Goal: Task Accomplishment & Management: Manage account settings

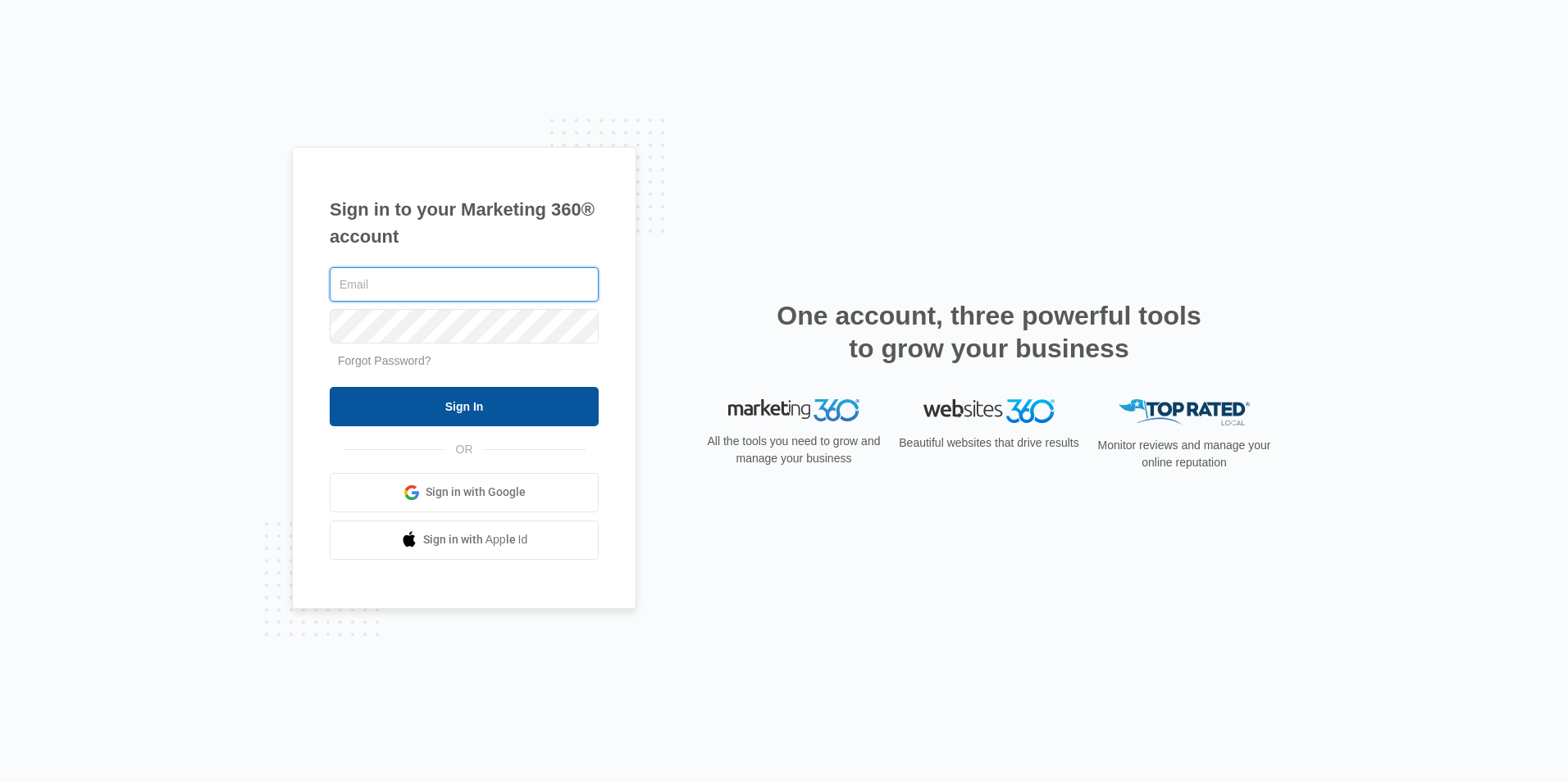
type input "[PERSON_NAME][EMAIL_ADDRESS][DOMAIN_NAME]"
click at [426, 393] on input "Sign In" at bounding box center [464, 406] width 269 height 39
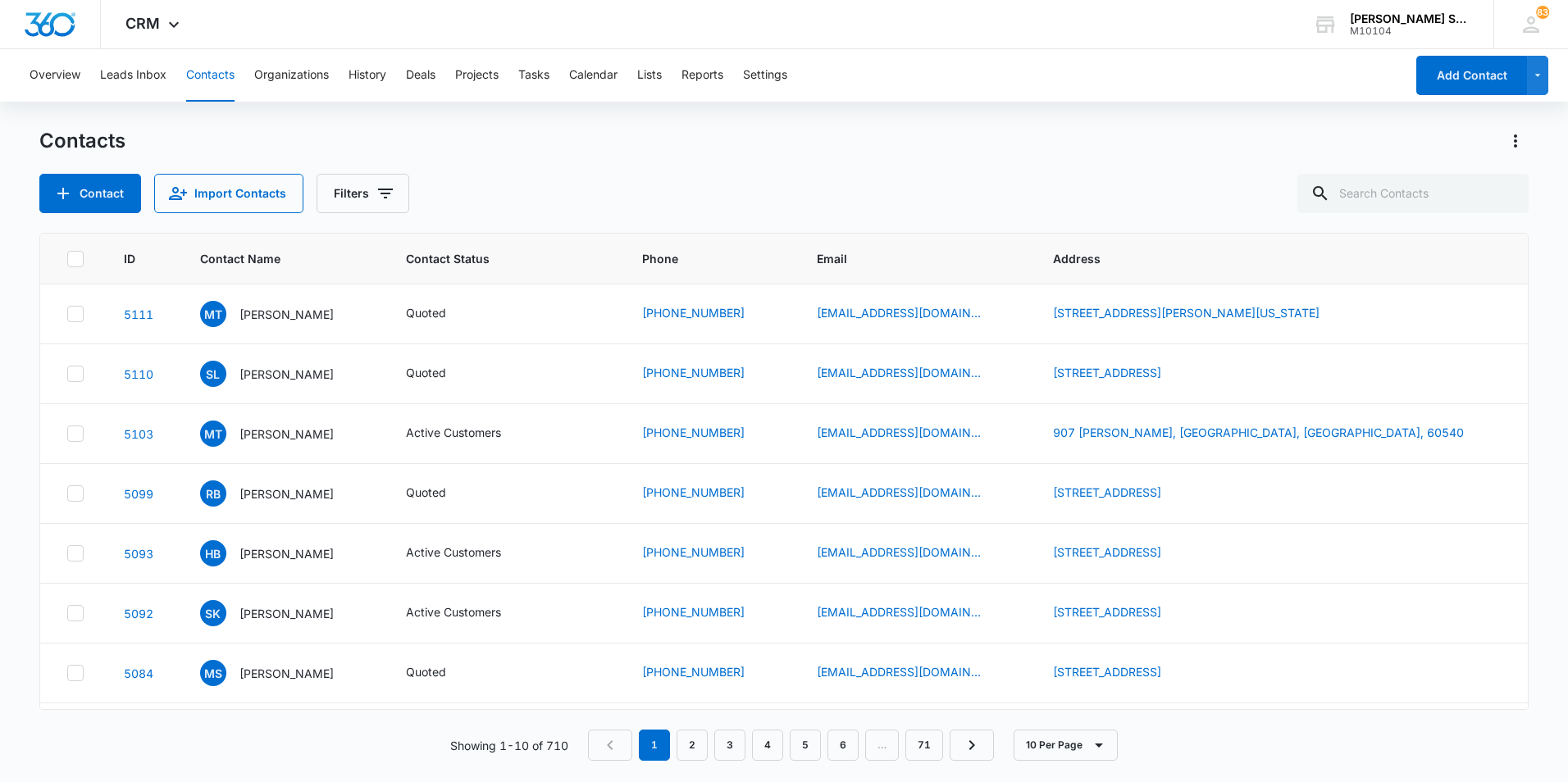
click at [617, 751] on nav "1 2 3 4 5 6 … 71" at bounding box center [791, 745] width 406 height 32
click at [261, 372] on p "[PERSON_NAME]" at bounding box center [287, 374] width 95 height 17
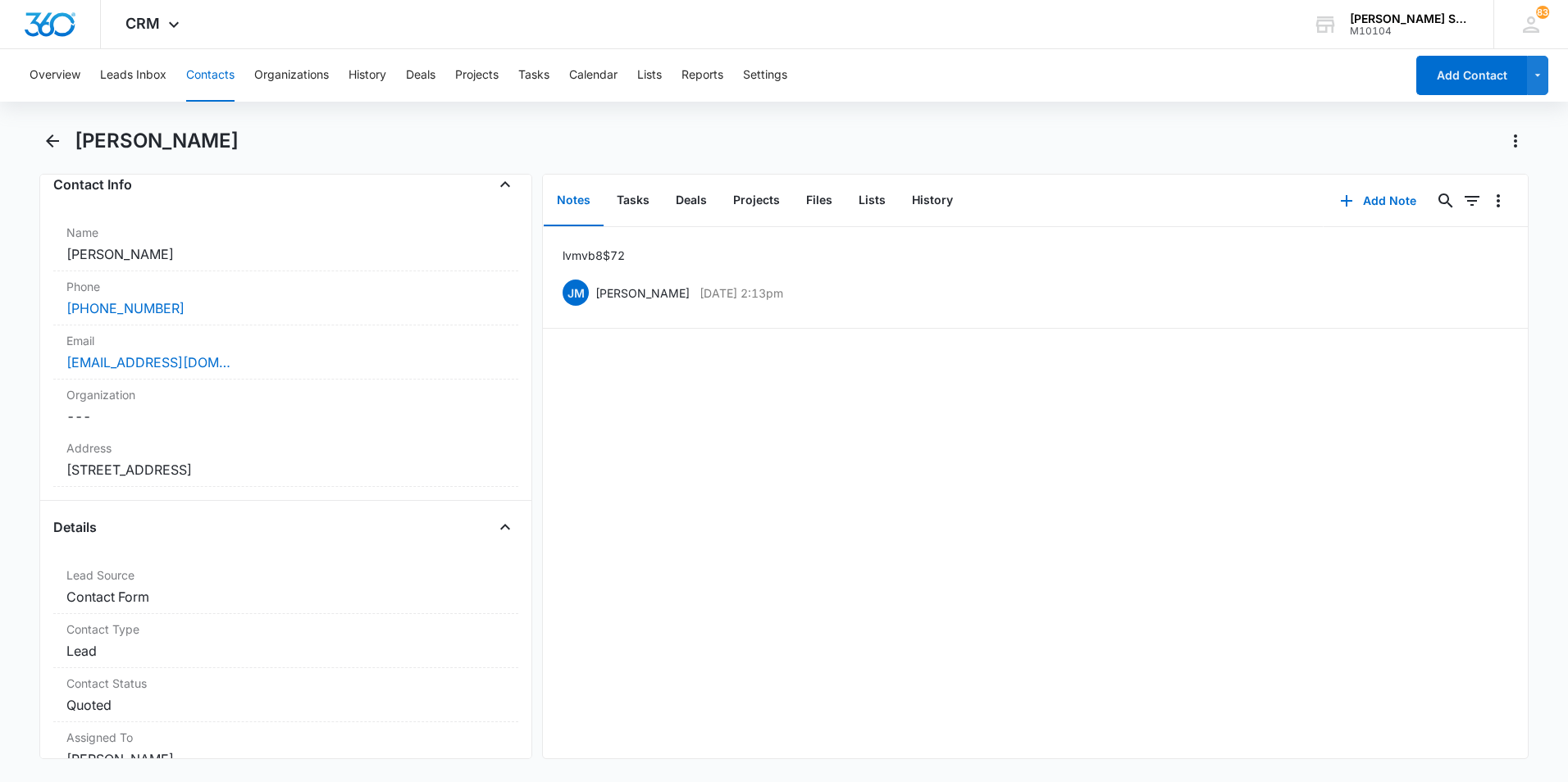
scroll to position [328, 0]
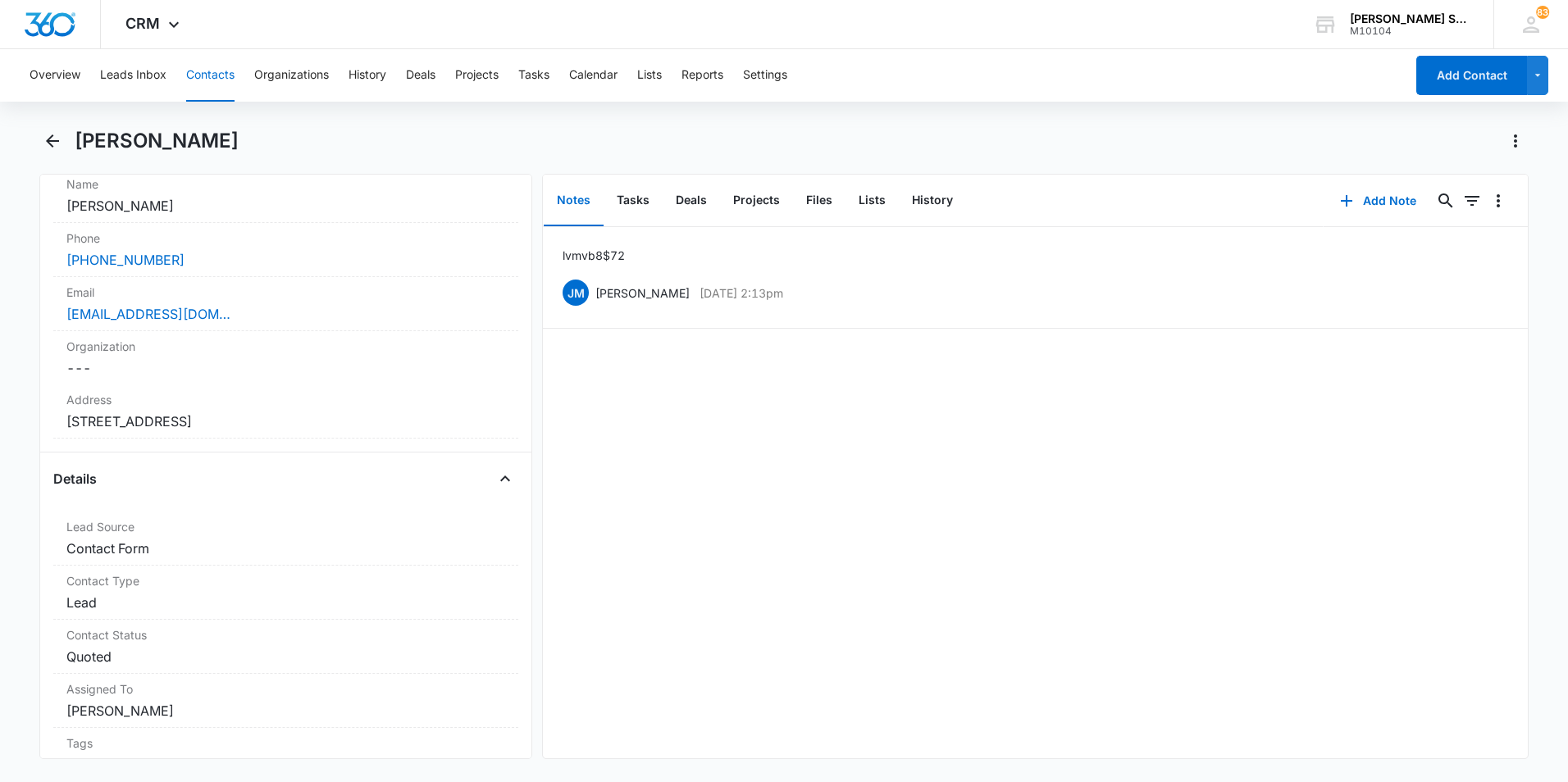
click at [213, 77] on button "Contacts" at bounding box center [210, 75] width 48 height 52
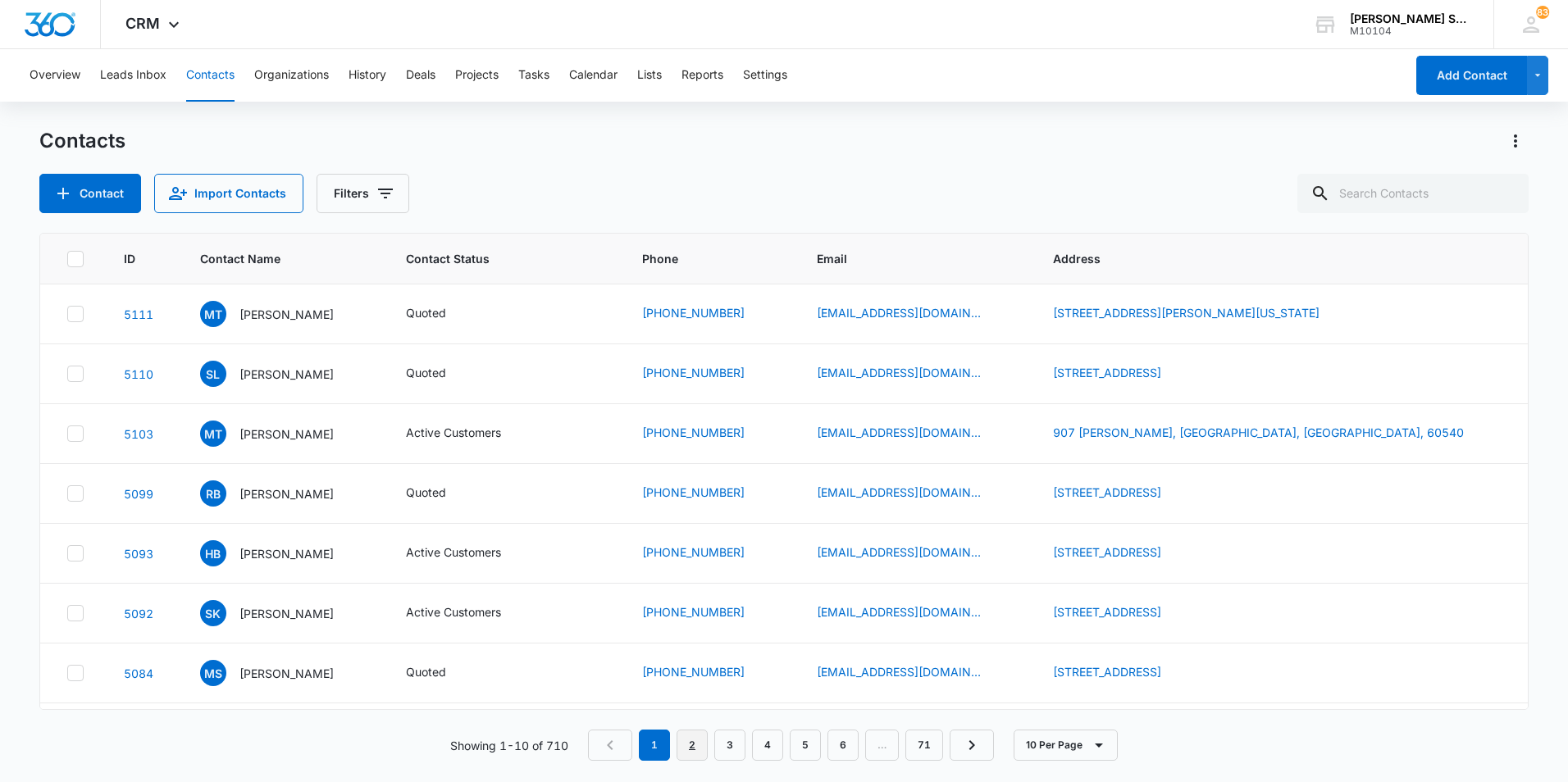
click at [693, 747] on link "2" at bounding box center [692, 745] width 32 height 32
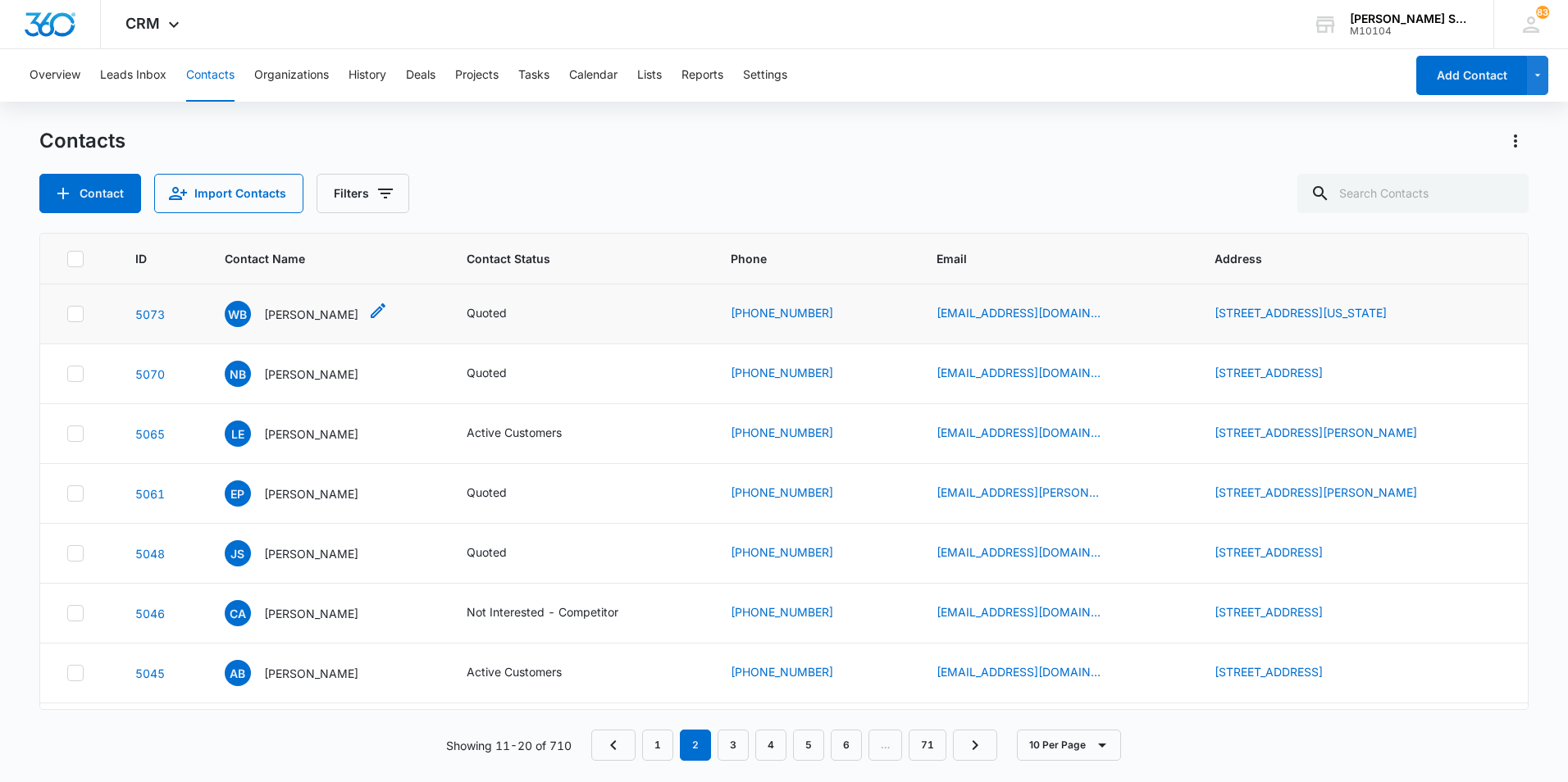
click at [280, 315] on p "[PERSON_NAME]" at bounding box center [311, 314] width 95 height 17
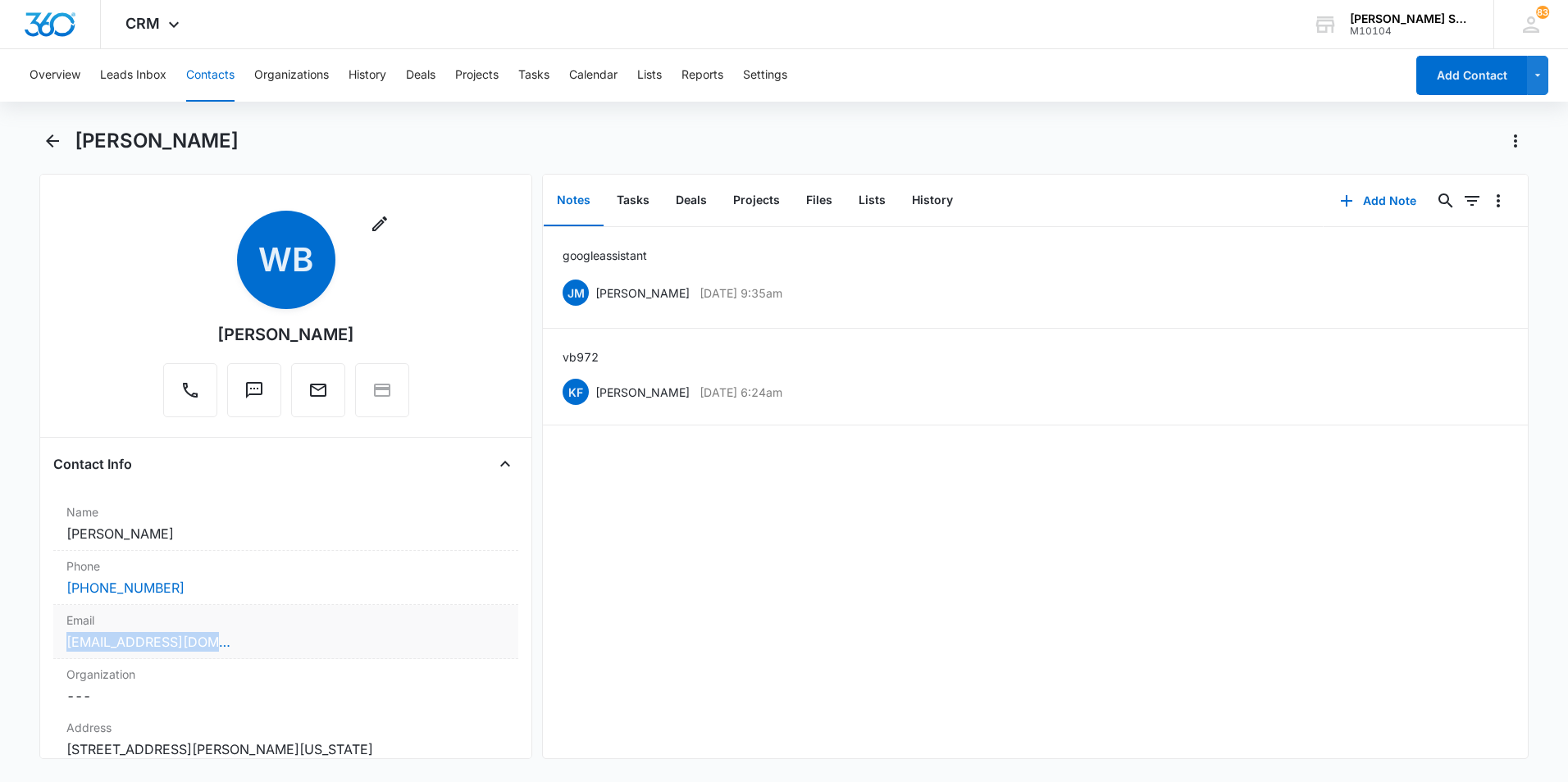
drag, startPoint x: 237, startPoint y: 645, endPoint x: 56, endPoint y: 641, distance: 181.0
click at [56, 641] on div "Email Cancel Save Changes [EMAIL_ADDRESS][DOMAIN_NAME]" at bounding box center [286, 632] width 465 height 54
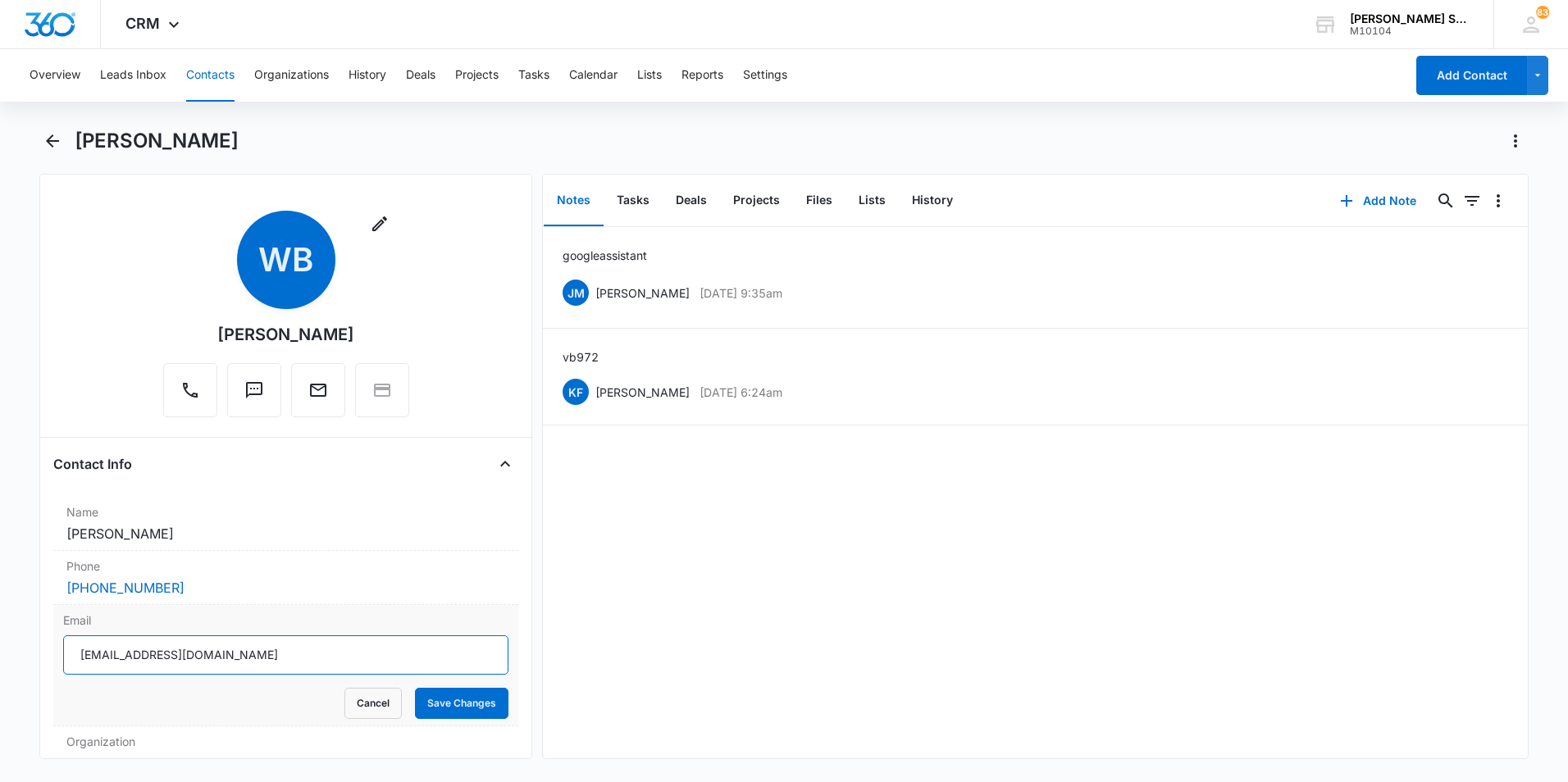
drag, startPoint x: 218, startPoint y: 652, endPoint x: 86, endPoint y: 653, distance: 132.0
click at [73, 653] on input "[EMAIL_ADDRESS][DOMAIN_NAME]" at bounding box center [286, 654] width 445 height 39
click at [870, 734] on div "google assistant [PERSON_NAME] [DATE] 9:35am Delete Edit vb9 72 KF [PERSON_NAME…" at bounding box center [1036, 492] width 985 height 531
click at [446, 695] on button "Save Changes" at bounding box center [462, 703] width 94 height 32
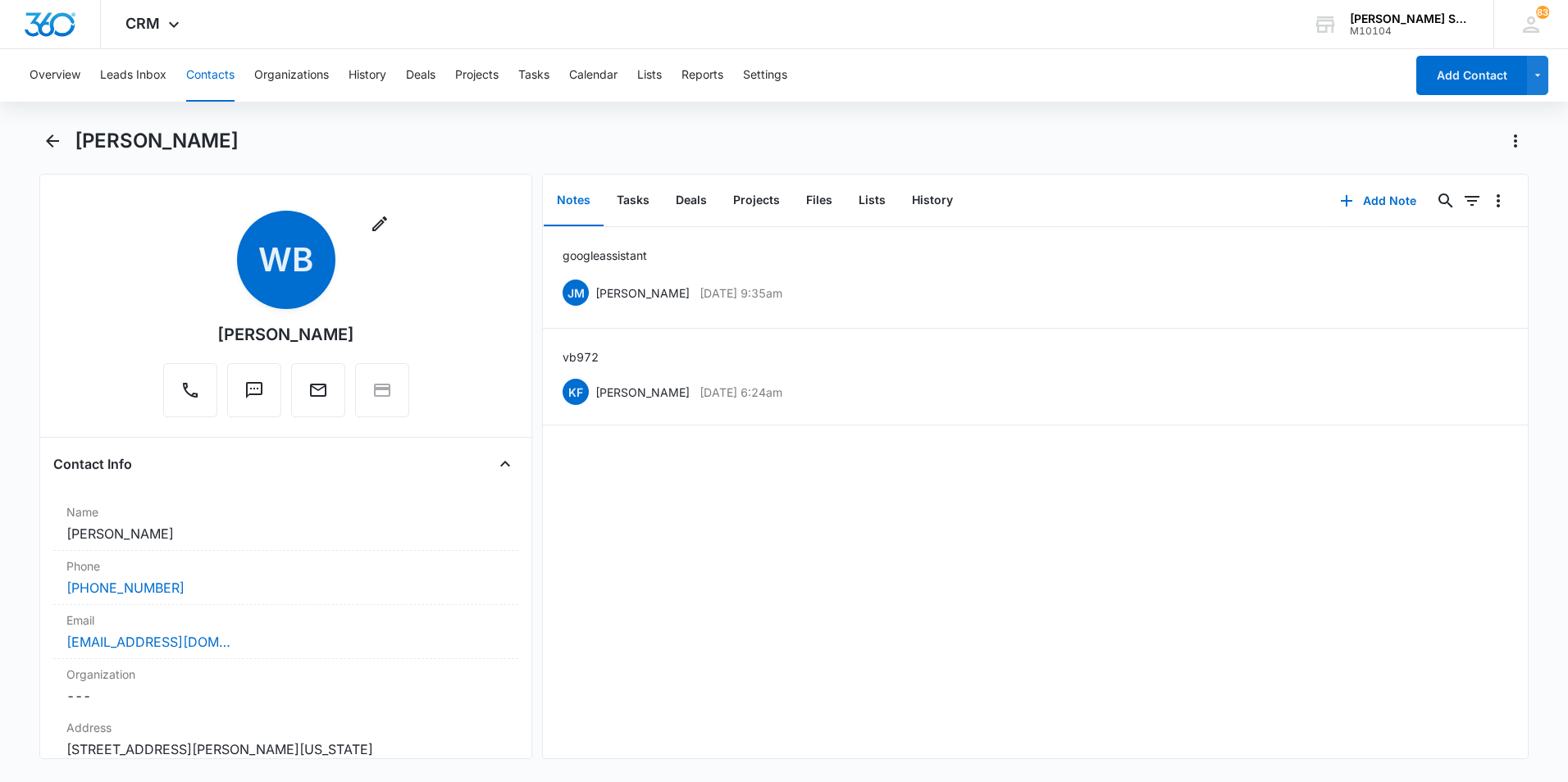
click at [193, 76] on button "Contacts" at bounding box center [210, 75] width 48 height 52
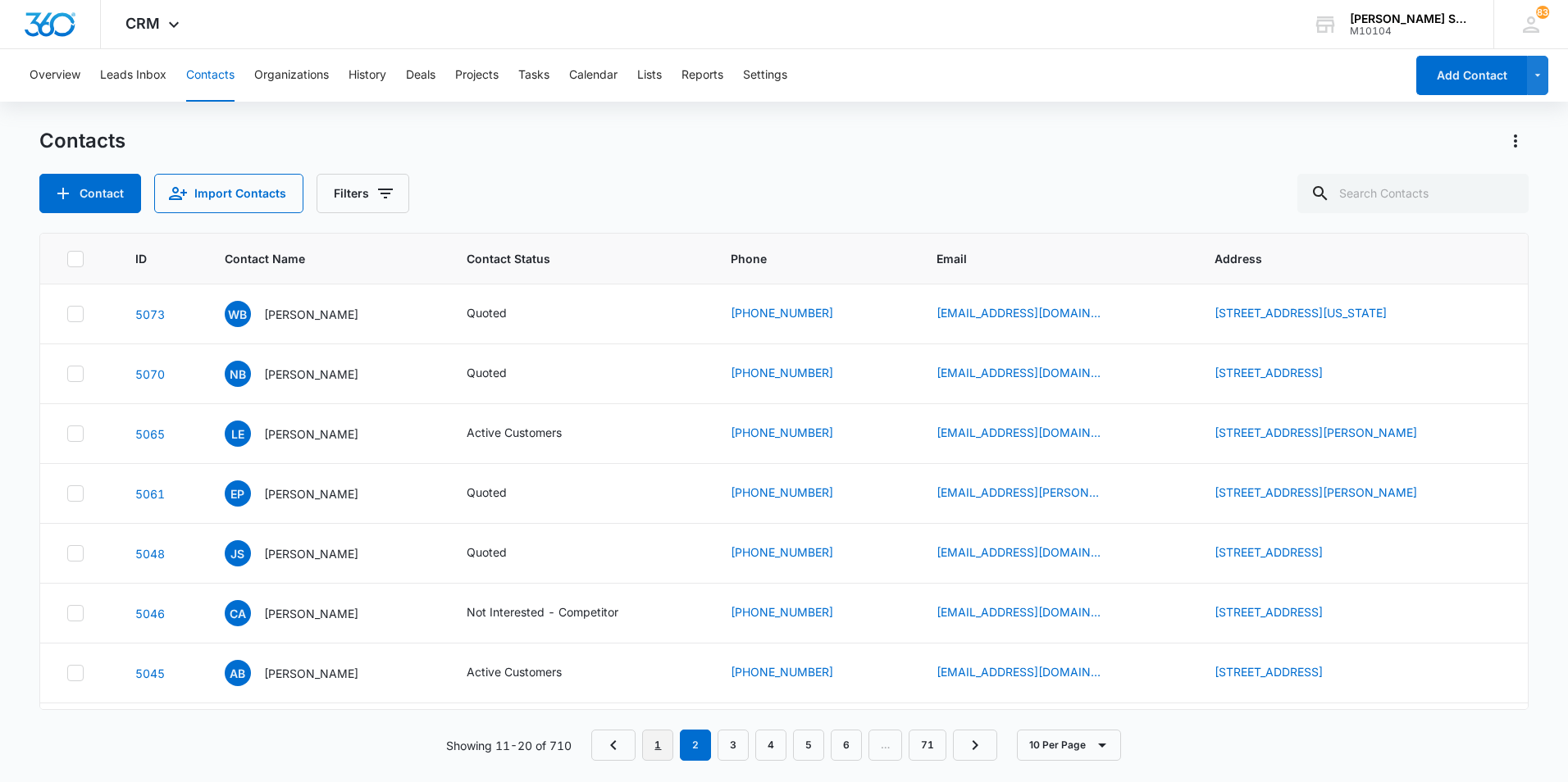
click at [655, 753] on link "1" at bounding box center [658, 745] width 32 height 32
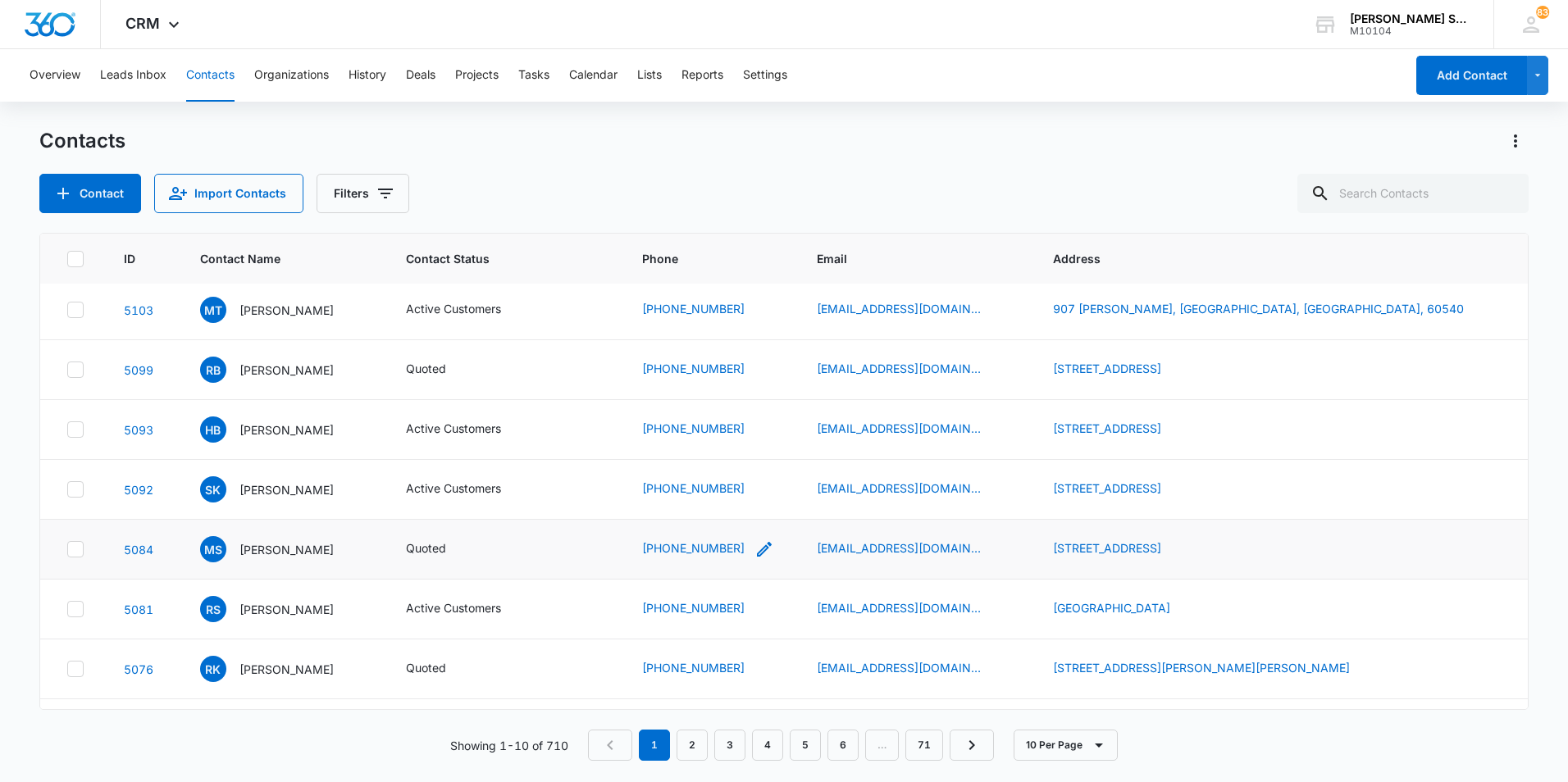
scroll to position [173, 0]
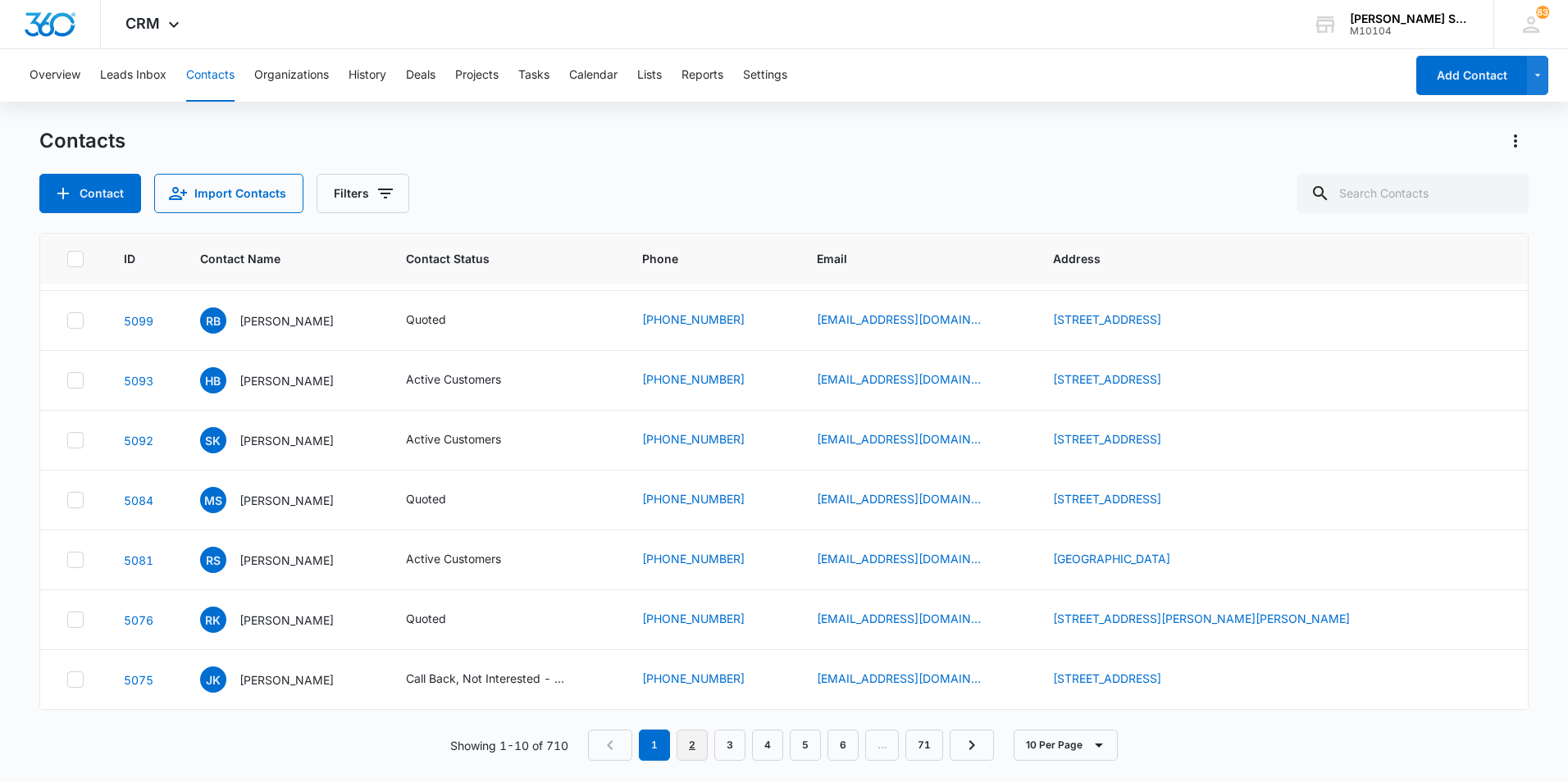
click at [696, 749] on link "2" at bounding box center [692, 745] width 32 height 32
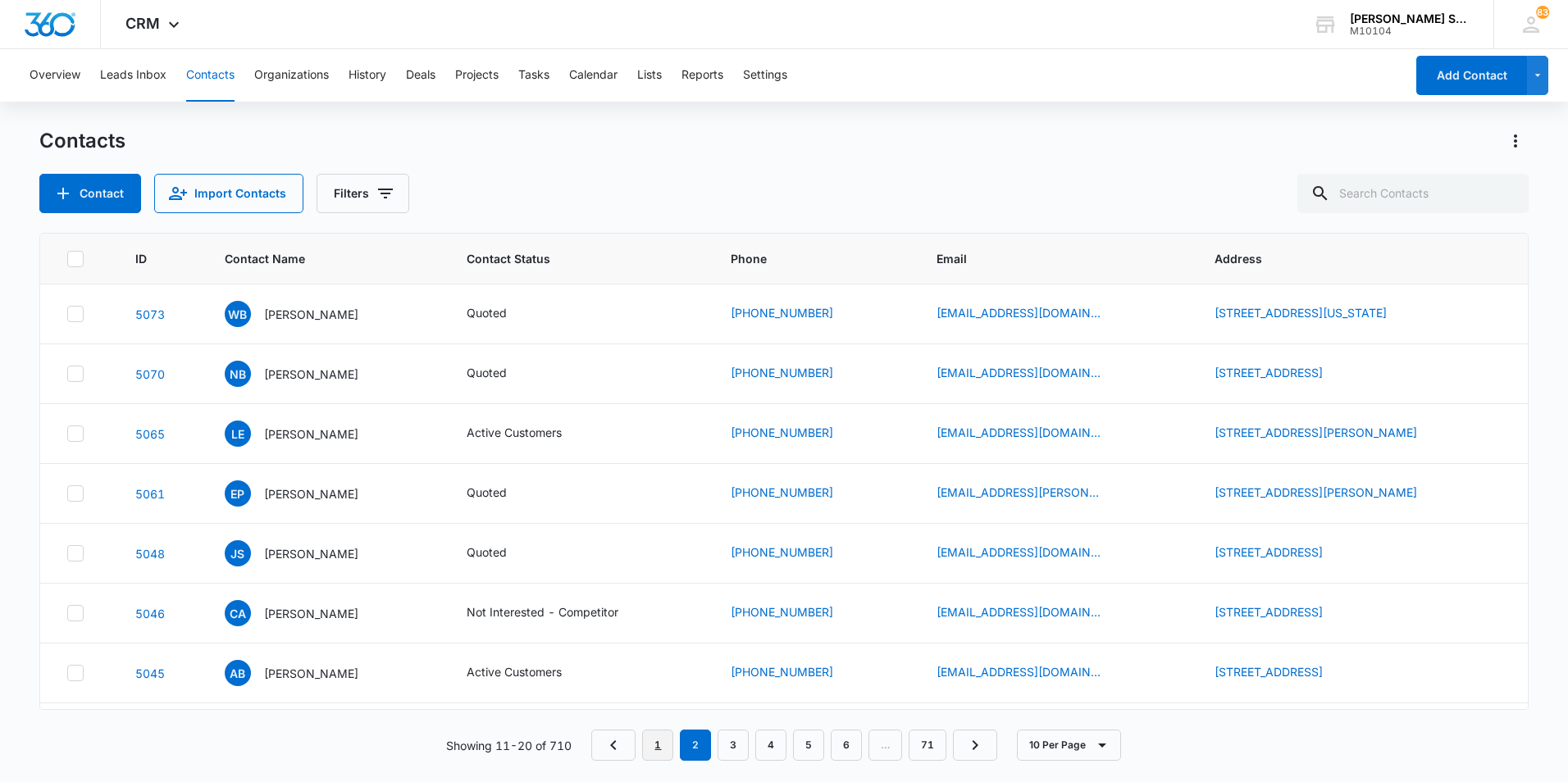
click at [663, 746] on link "1" at bounding box center [658, 745] width 32 height 32
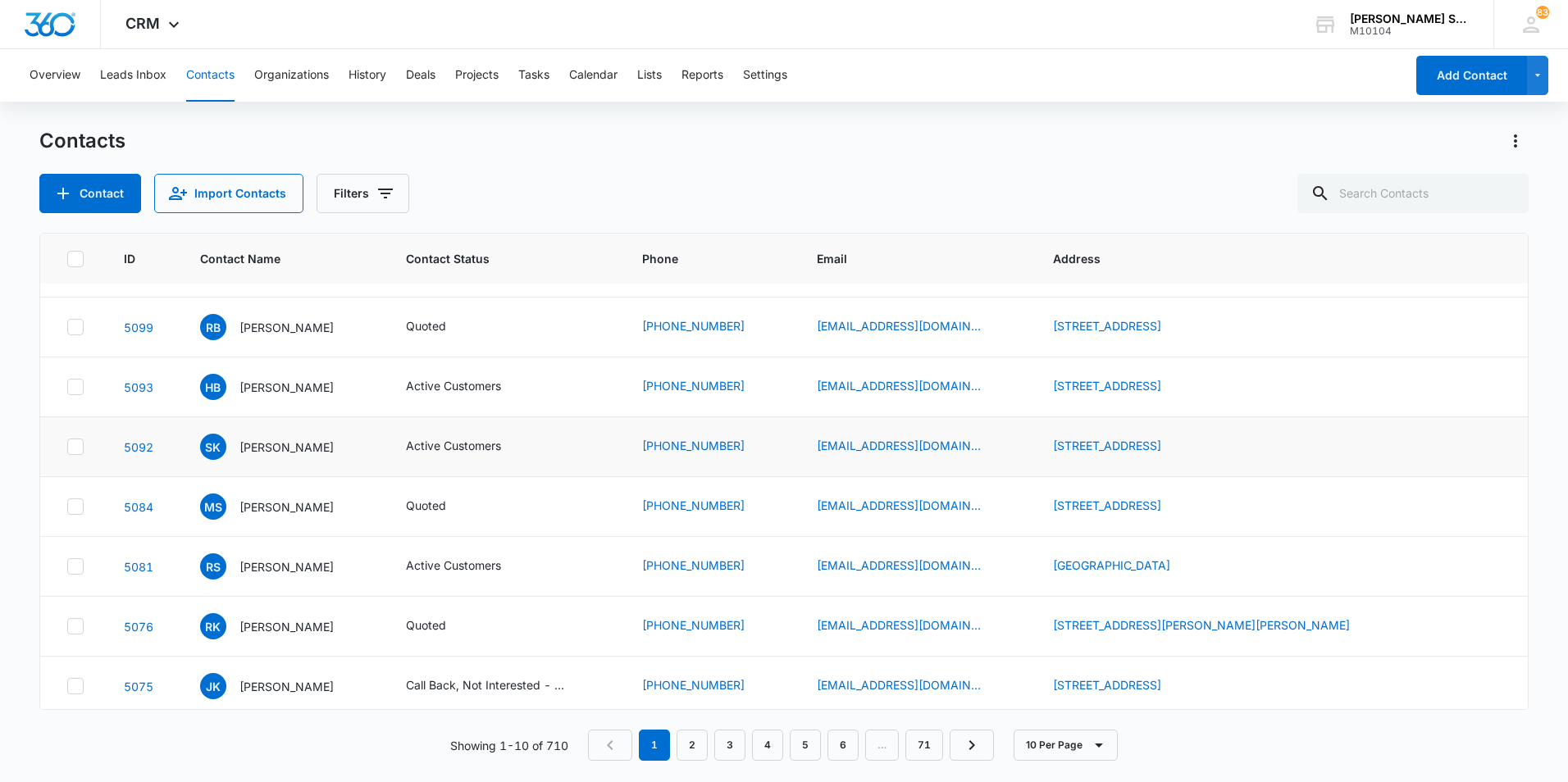
scroll to position [173, 0]
